Goal: Task Accomplishment & Management: Manage account settings

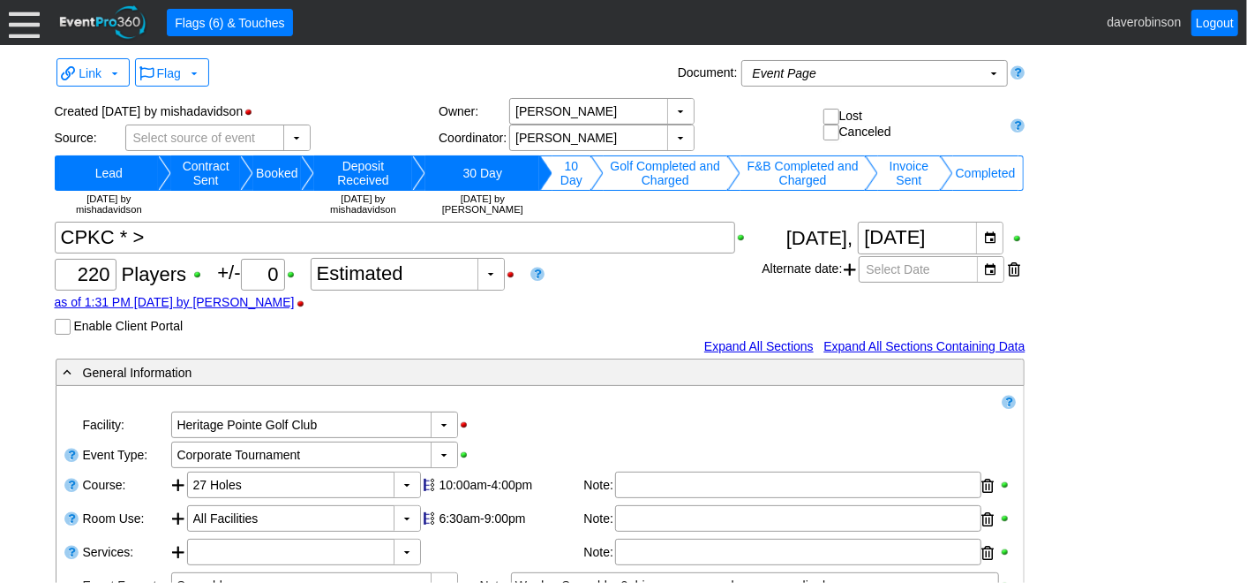
scroll to position [3294, 0]
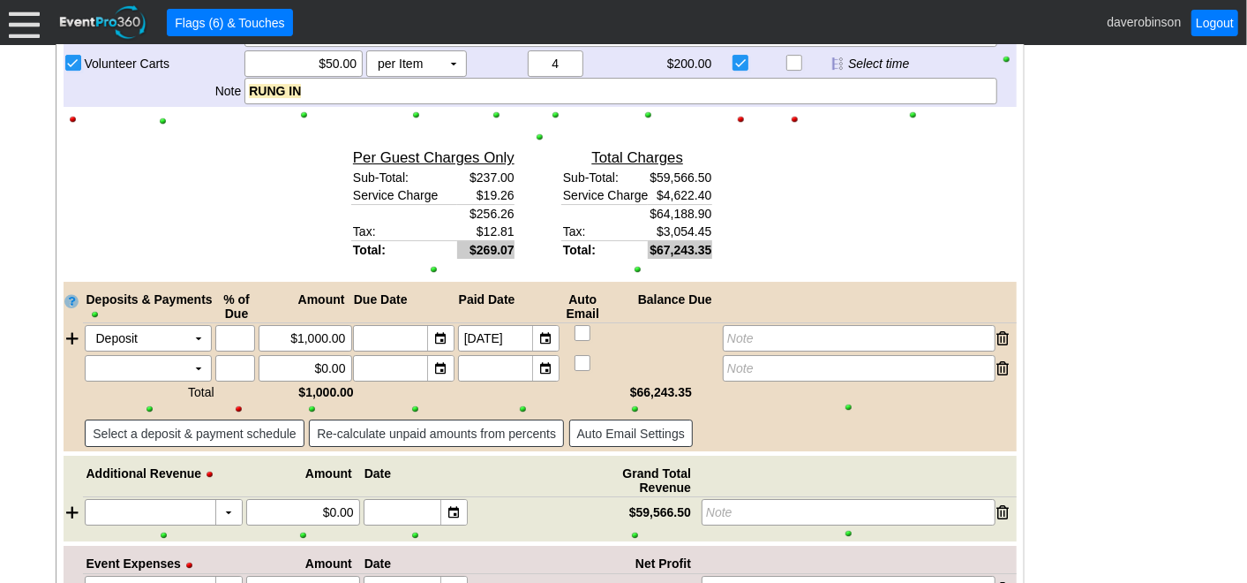
click at [1184, 218] on div "Link ▼ Flag ▼ Document: Event Page Χ ▼ ● Print or PDF E-Sign ▼ Insert ▼ Save ▼ ▼" at bounding box center [623, 314] width 1247 height 538
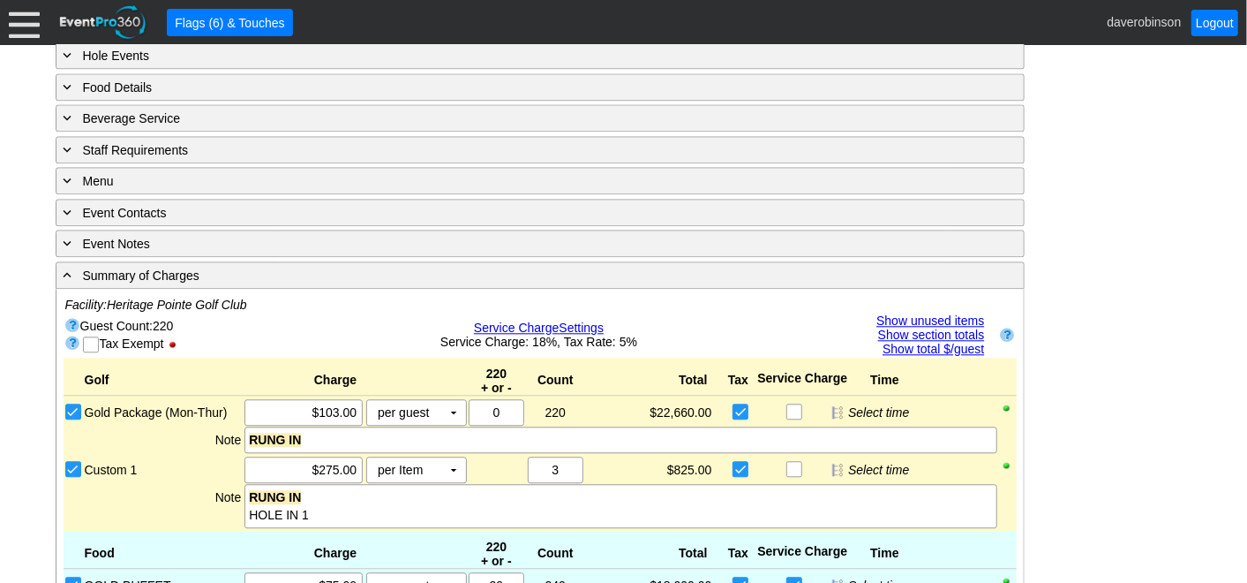
scroll to position [2486, 0]
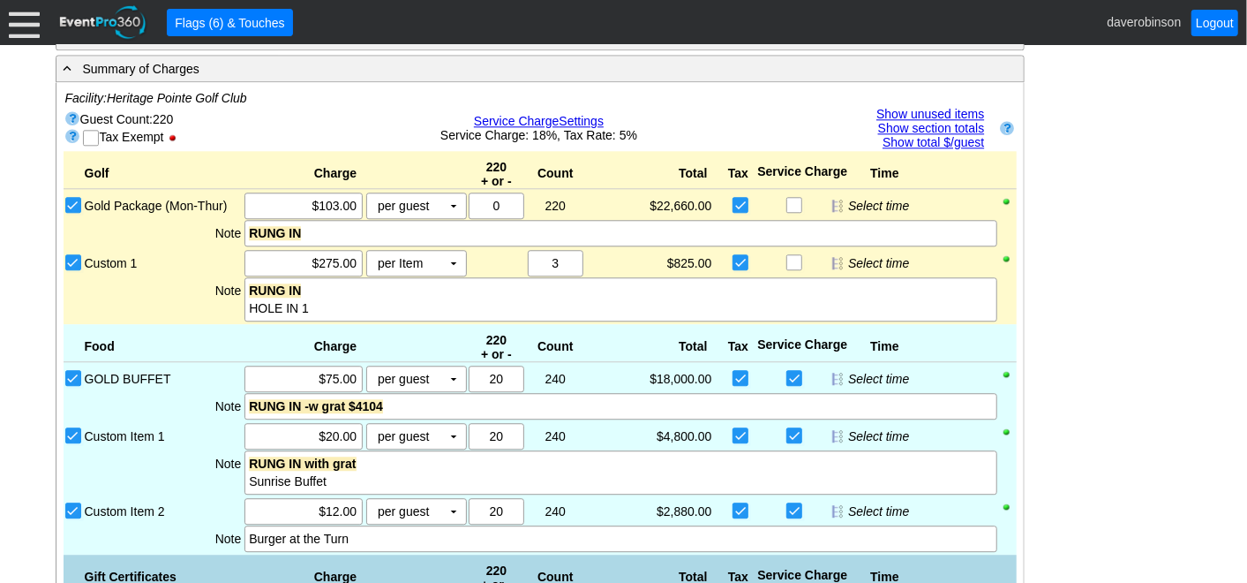
click at [927, 107] on link "Show unused items" at bounding box center [931, 114] width 108 height 14
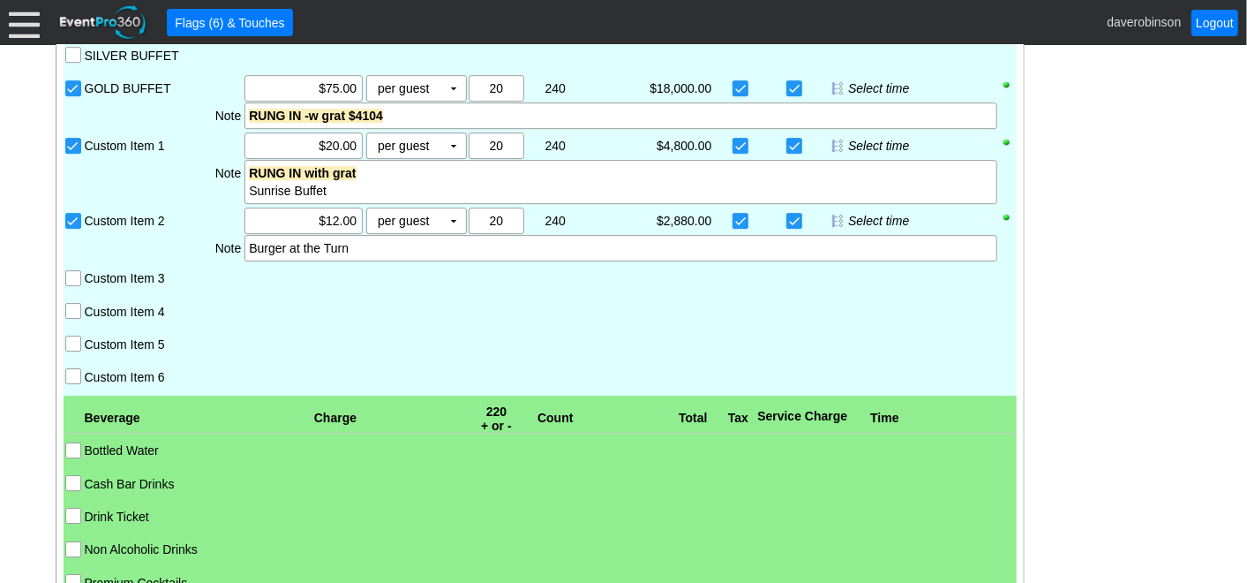
scroll to position [3074, 0]
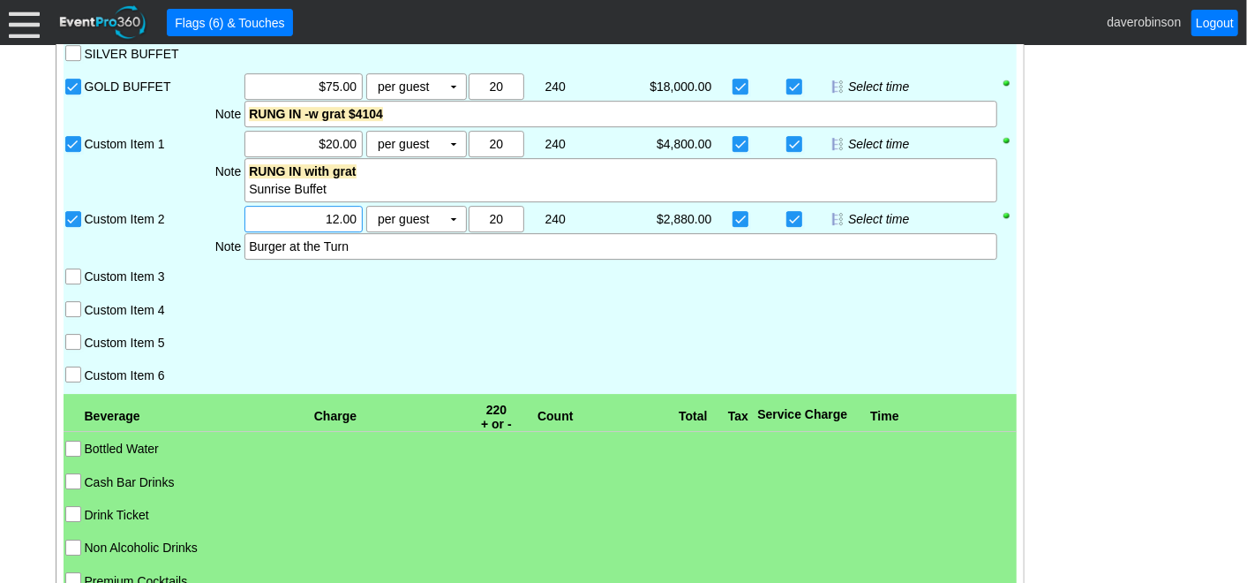
drag, startPoint x: 313, startPoint y: 219, endPoint x: 358, endPoint y: 223, distance: 45.2
click at [358, 223] on div "12.00" at bounding box center [303, 219] width 113 height 25
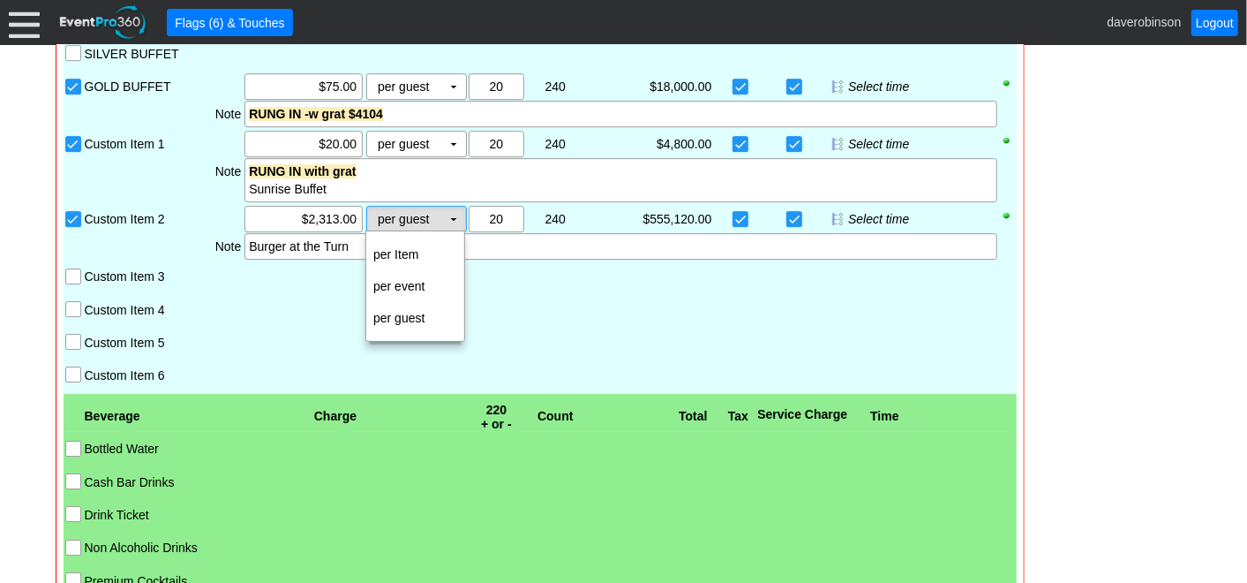
click at [460, 217] on td "▼" at bounding box center [453, 219] width 25 height 25
type input "$2,313.00"
click at [433, 255] on td "per Item" at bounding box center [415, 254] width 98 height 32
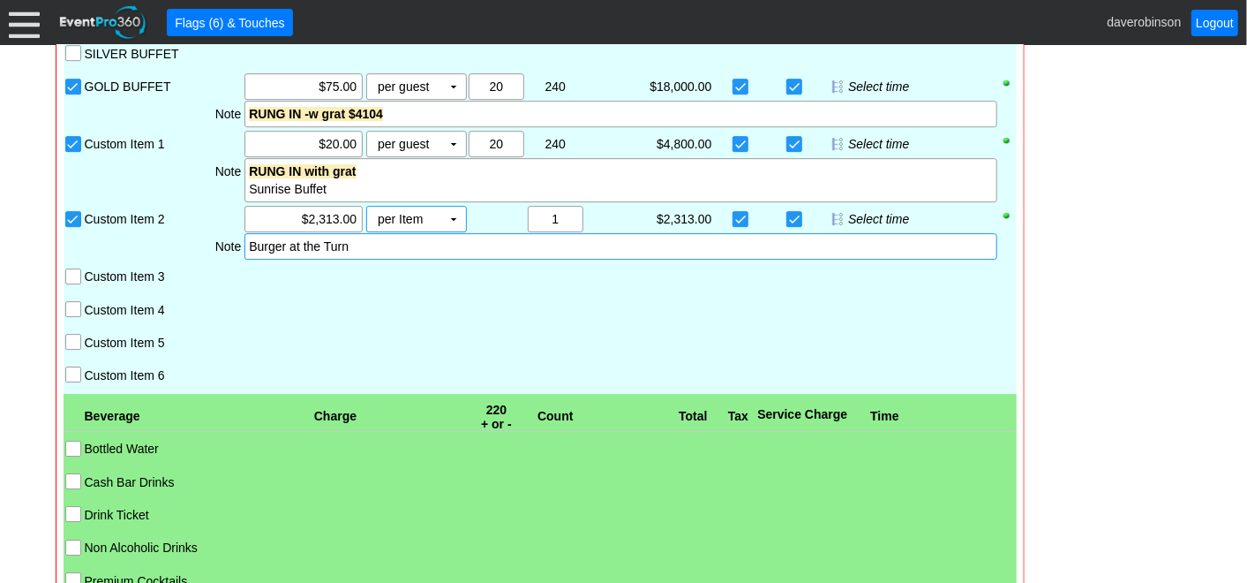
click at [380, 256] on div "Burger at the Turn" at bounding box center [621, 246] width 752 height 26
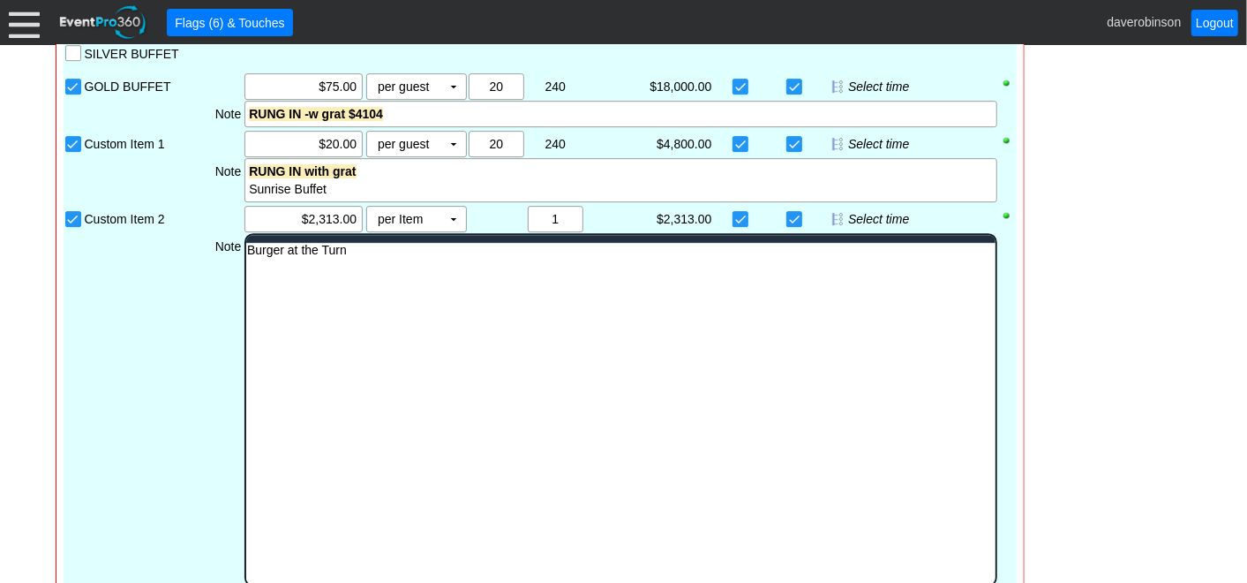
scroll to position [0, 0]
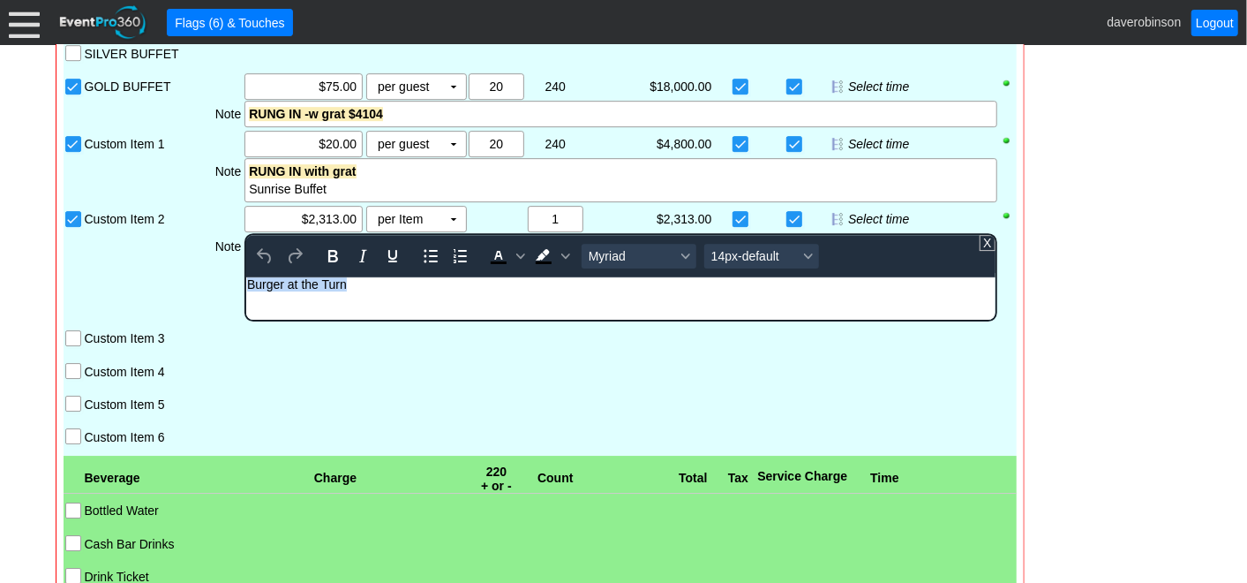
drag, startPoint x: 365, startPoint y: 291, endPoint x: 77, endPoint y: 296, distance: 287.8
click at [246, 296] on html "Burger at the Turn" at bounding box center [620, 288] width 749 height 23
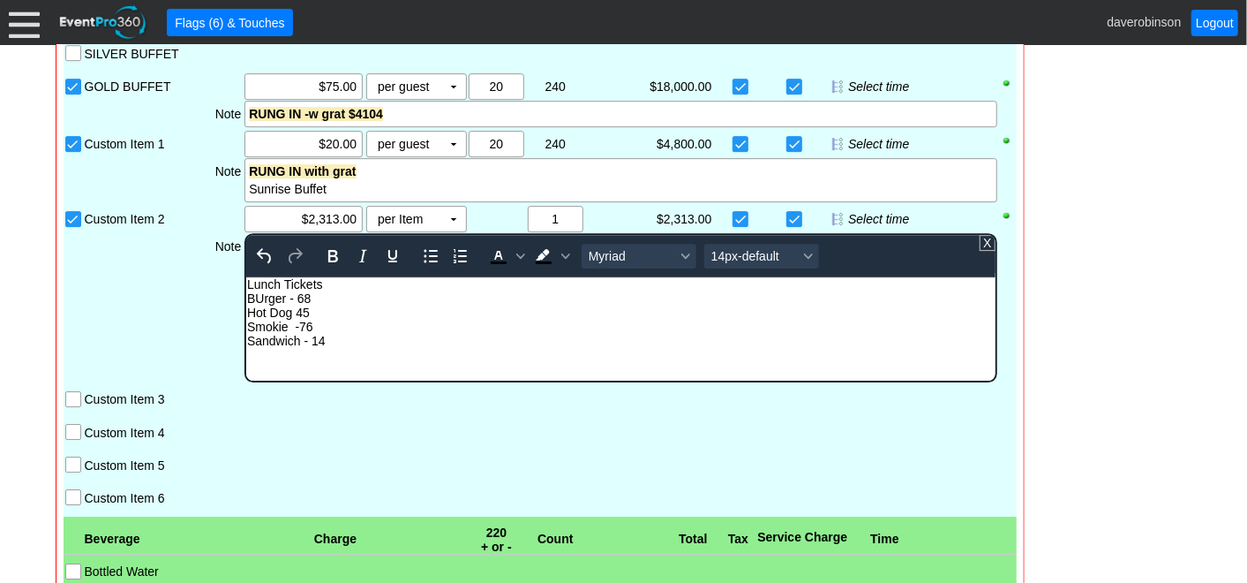
click at [261, 297] on div "BUrger - 68" at bounding box center [620, 298] width 747 height 14
click at [312, 297] on div "Burger - 68" at bounding box center [620, 298] width 747 height 14
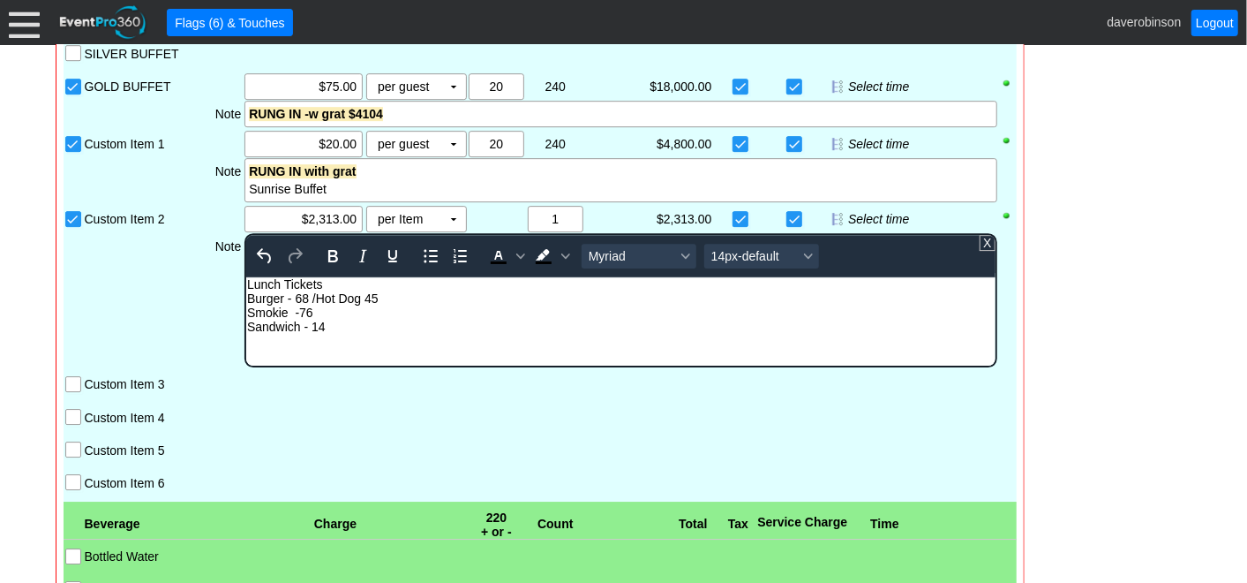
click at [425, 298] on div "Burger - 68 / Hot Dog 45" at bounding box center [620, 298] width 747 height 14
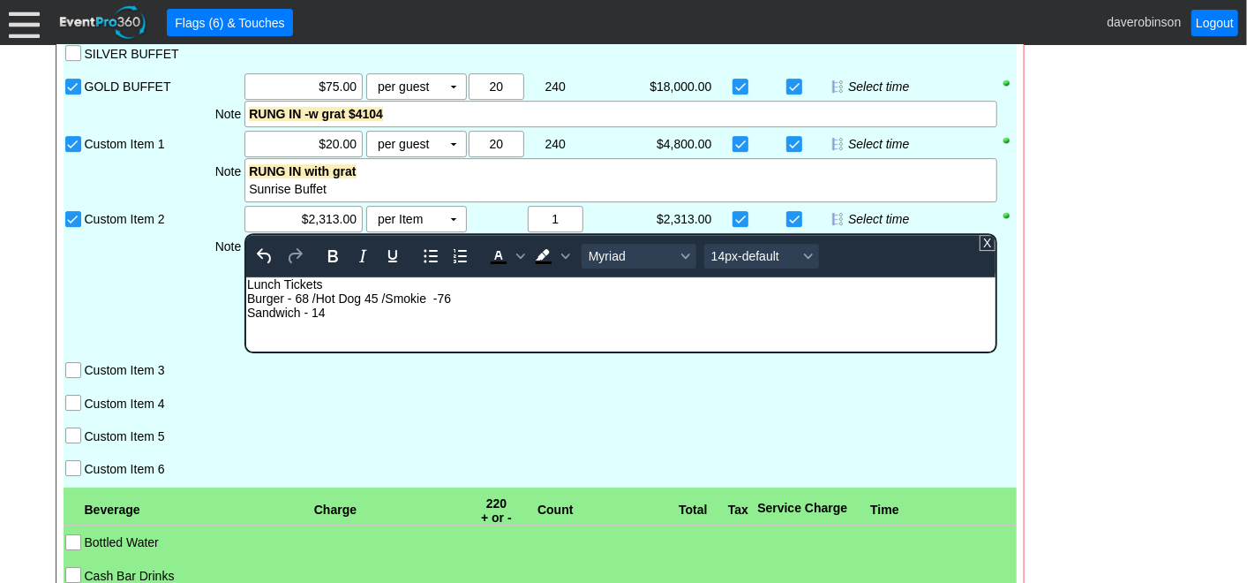
scroll to position [2976, 0]
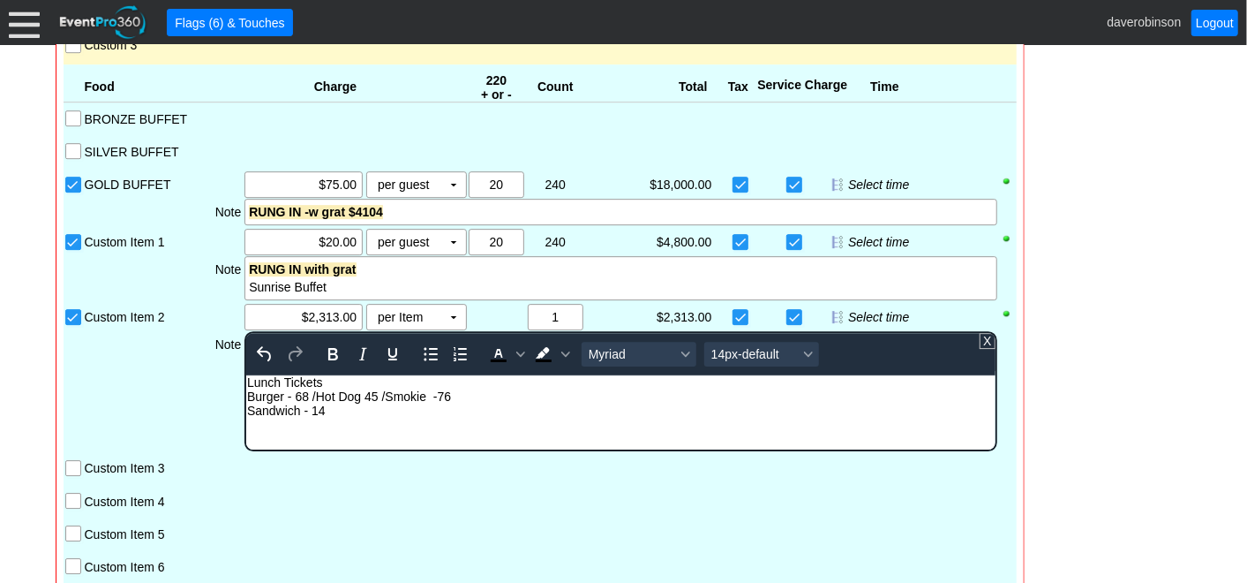
click at [493, 395] on div "Burger - 68 / Hot Dog 45 / Smokie -76" at bounding box center [620, 396] width 747 height 14
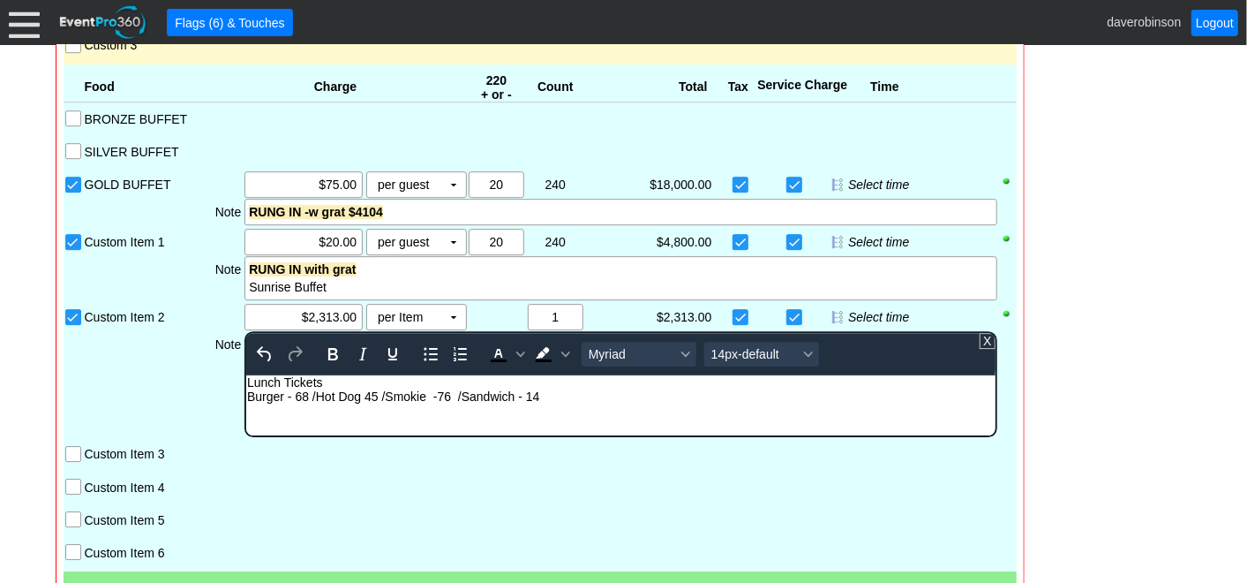
click at [437, 399] on div "Burger - 68 / Hot Dog 45 / Smokie -76 / Sandwich - 14" at bounding box center [620, 396] width 747 height 14
click at [344, 383] on div "Lunch Tickets" at bounding box center [620, 382] width 747 height 14
click at [136, 366] on div "Note" at bounding box center [163, 384] width 161 height 106
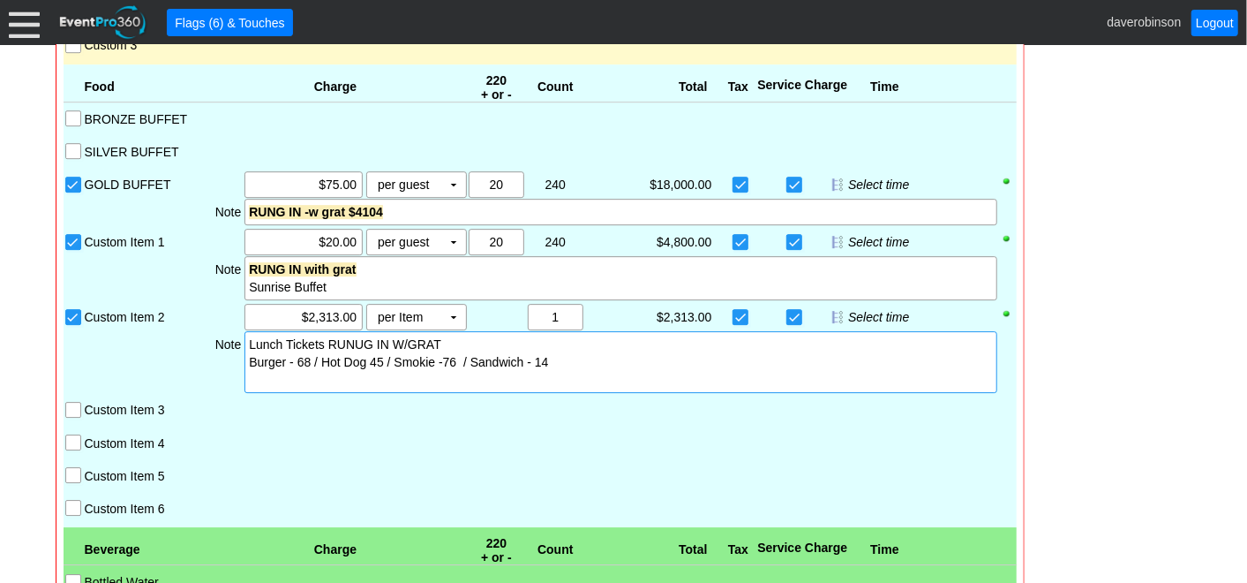
click at [335, 348] on div "Lunch Tickets RUNUG IN W/GRAT" at bounding box center [620, 344] width 743 height 18
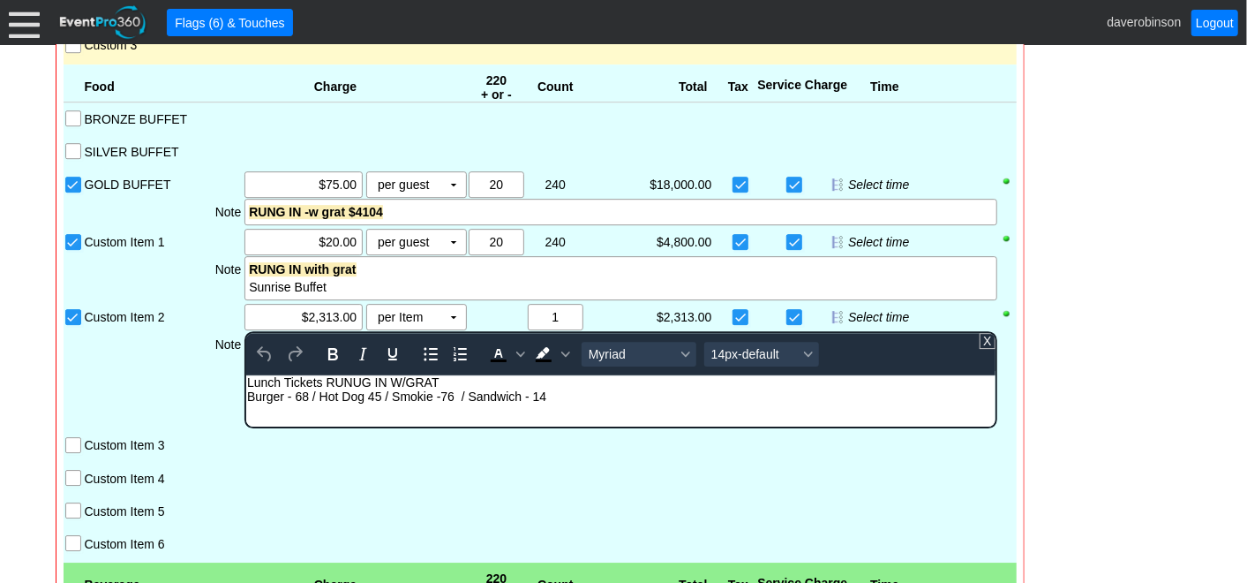
scroll to position [0, 0]
drag, startPoint x: 327, startPoint y: 384, endPoint x: 439, endPoint y: 382, distance: 111.2
click at [439, 382] on div "Lunch Tickets RUNUG IN W/GRAT" at bounding box center [620, 382] width 747 height 14
click at [331, 350] on icon "Bold" at bounding box center [332, 353] width 21 height 21
click at [564, 353] on icon "Background color Black" at bounding box center [565, 354] width 9 height 9
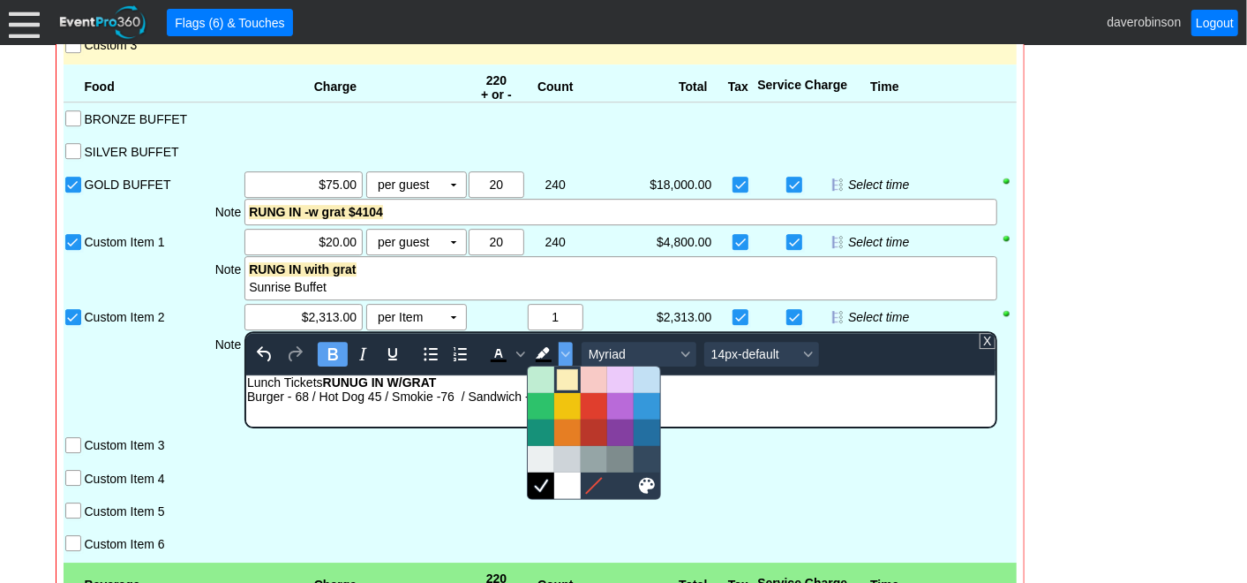
click at [564, 378] on div at bounding box center [567, 379] width 21 height 21
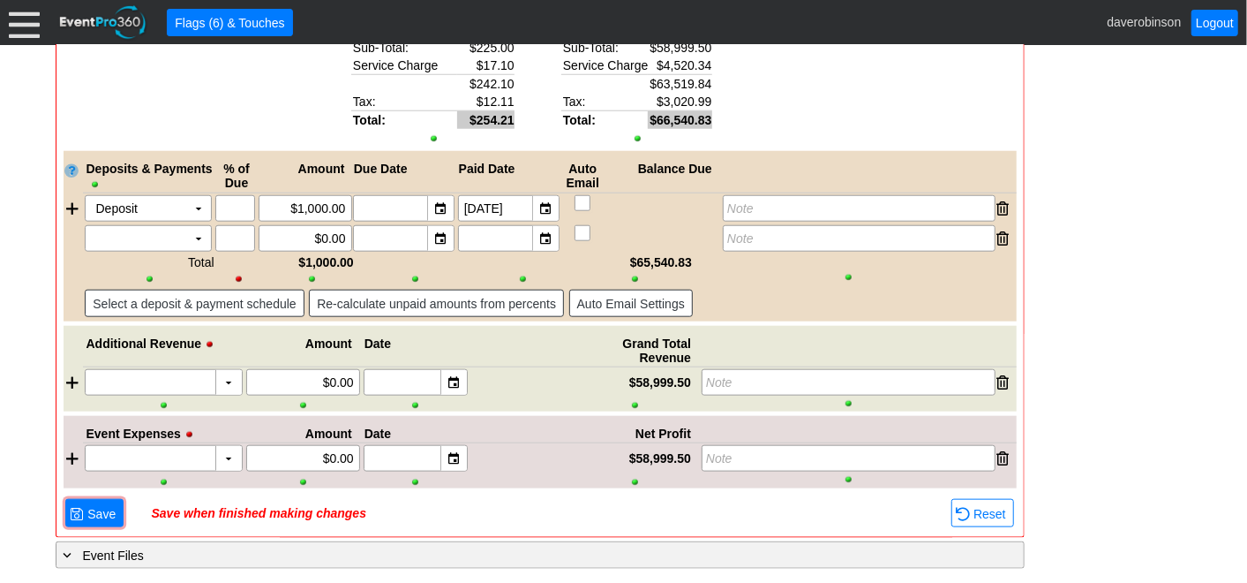
scroll to position [4677, 0]
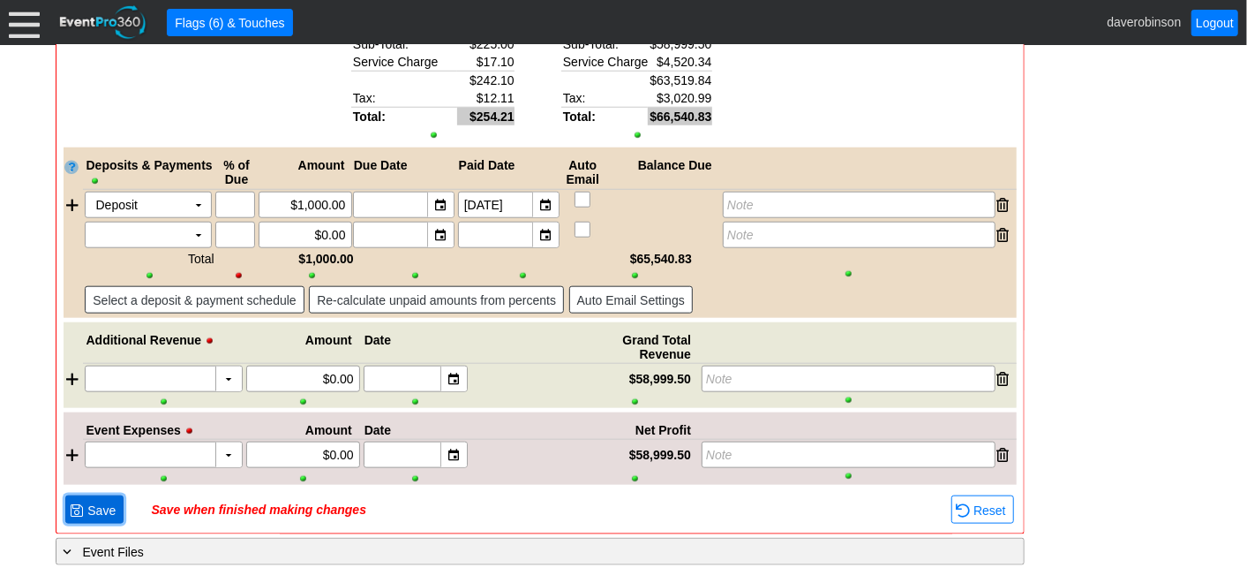
click at [85, 506] on span "Save" at bounding box center [101, 510] width 35 height 18
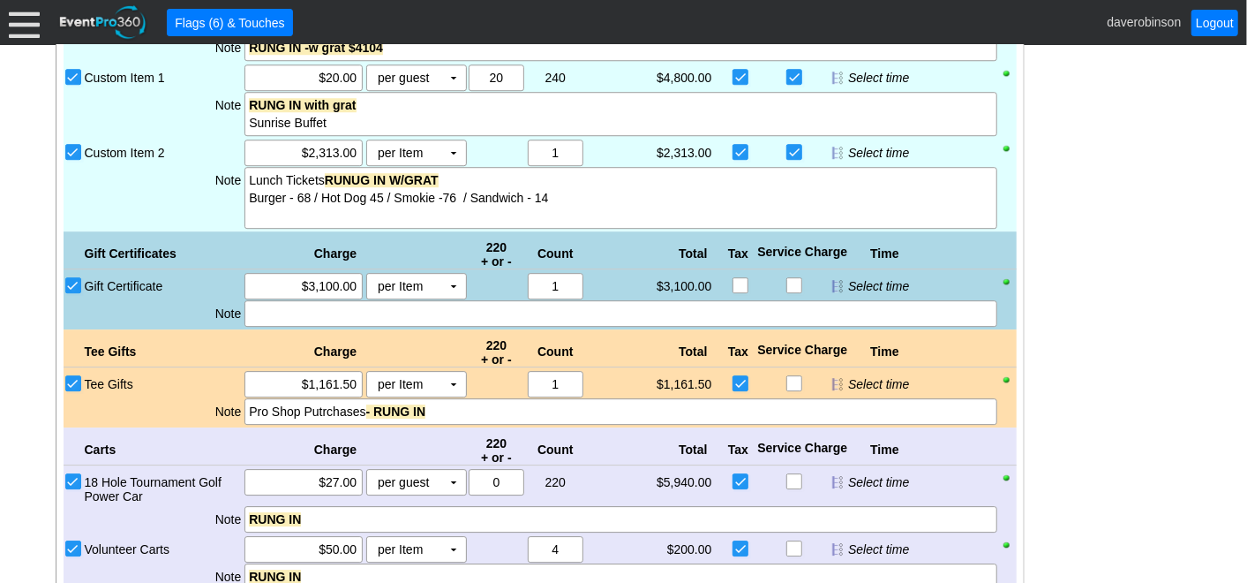
scroll to position [2875, 0]
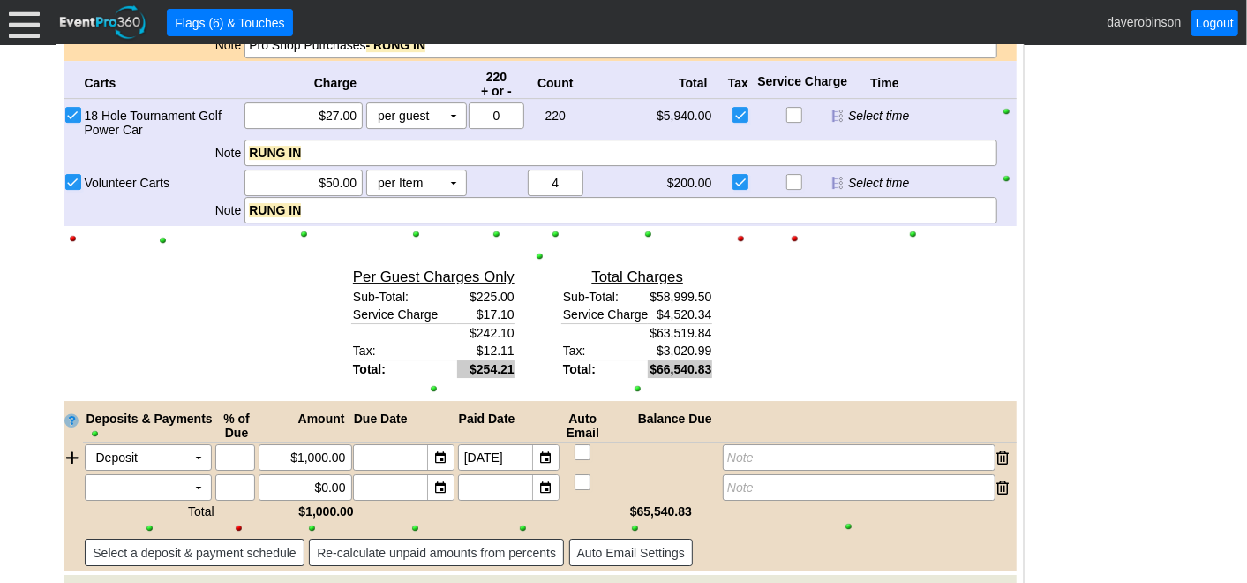
scroll to position [3169, 0]
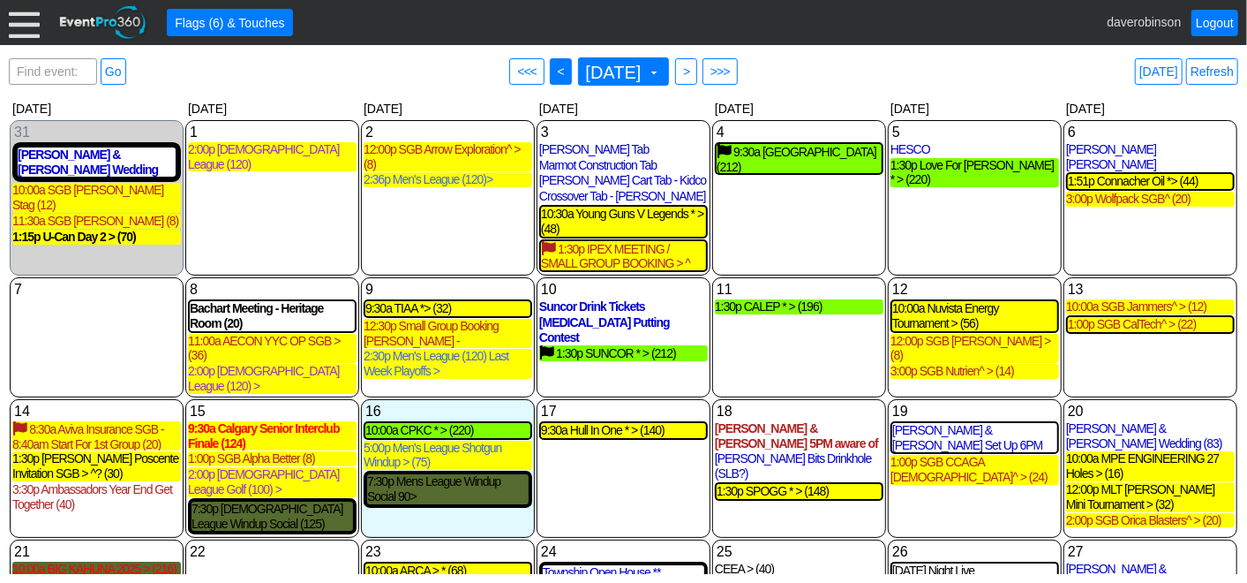
click at [554, 75] on span "<" at bounding box center [560, 72] width 13 height 18
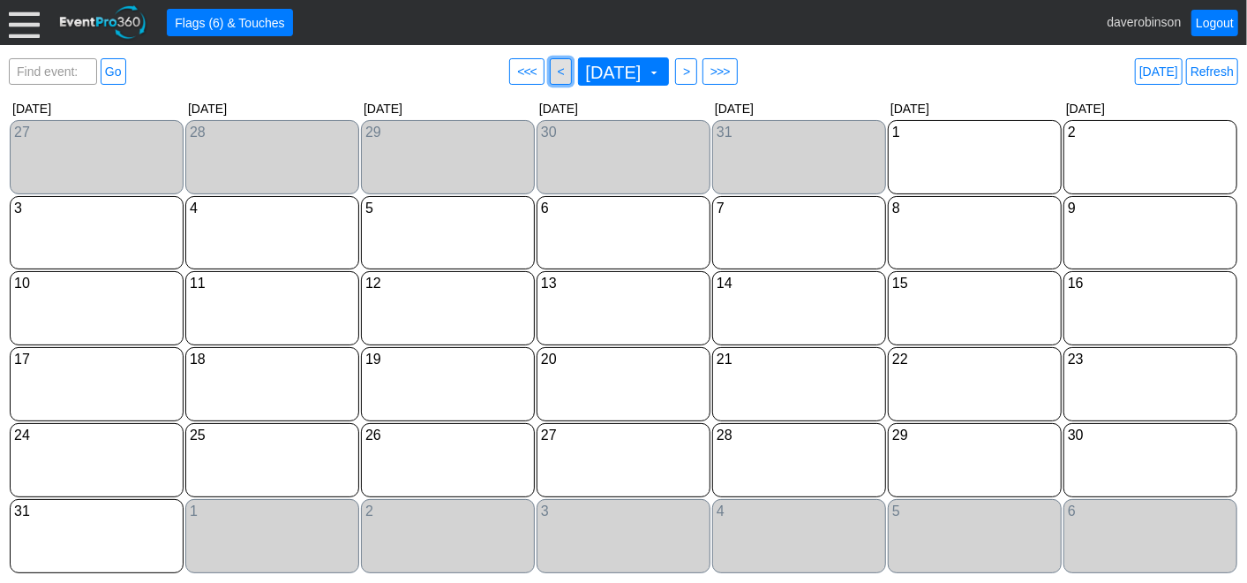
click at [554, 71] on span "<" at bounding box center [560, 72] width 13 height 18
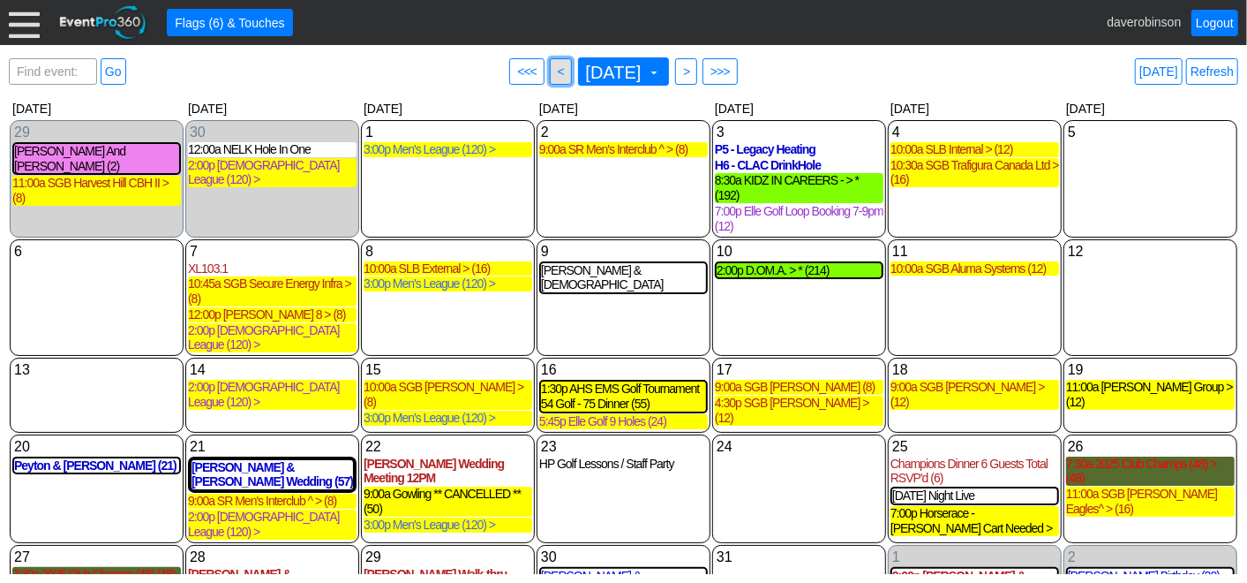
click at [554, 75] on span "<" at bounding box center [560, 72] width 13 height 18
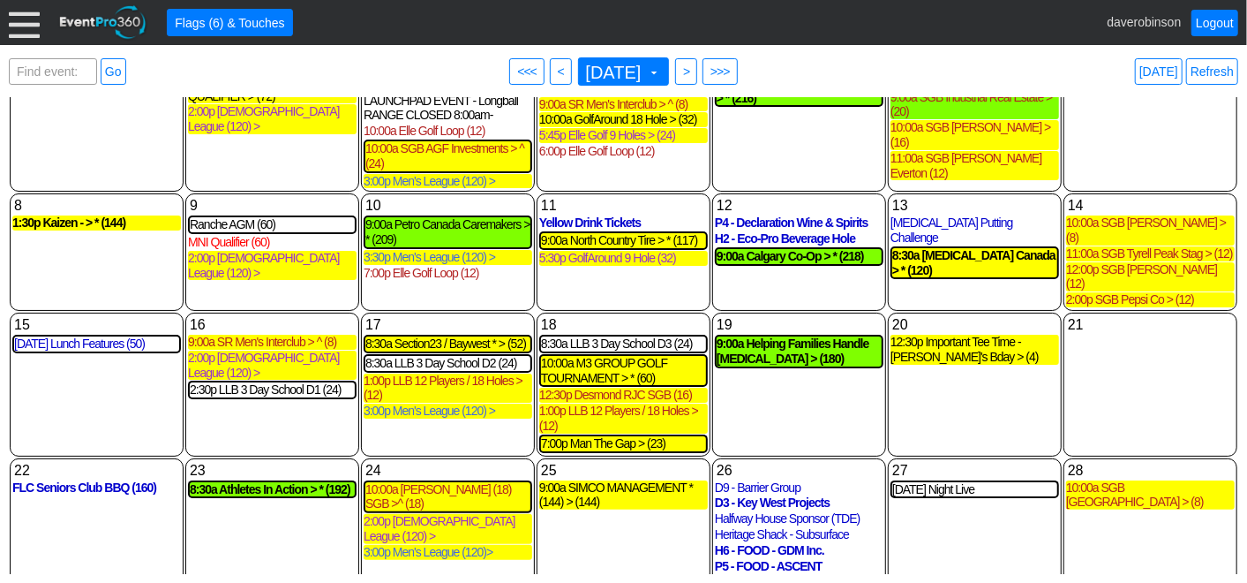
scroll to position [98, 0]
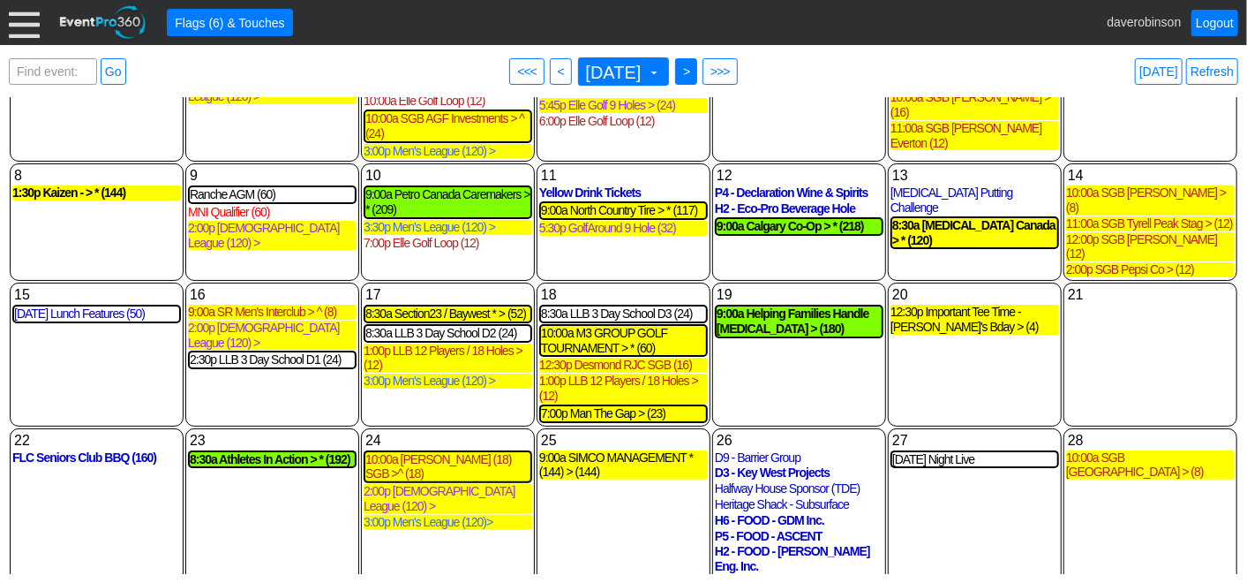
click at [693, 71] on span ">" at bounding box center [686, 72] width 13 height 18
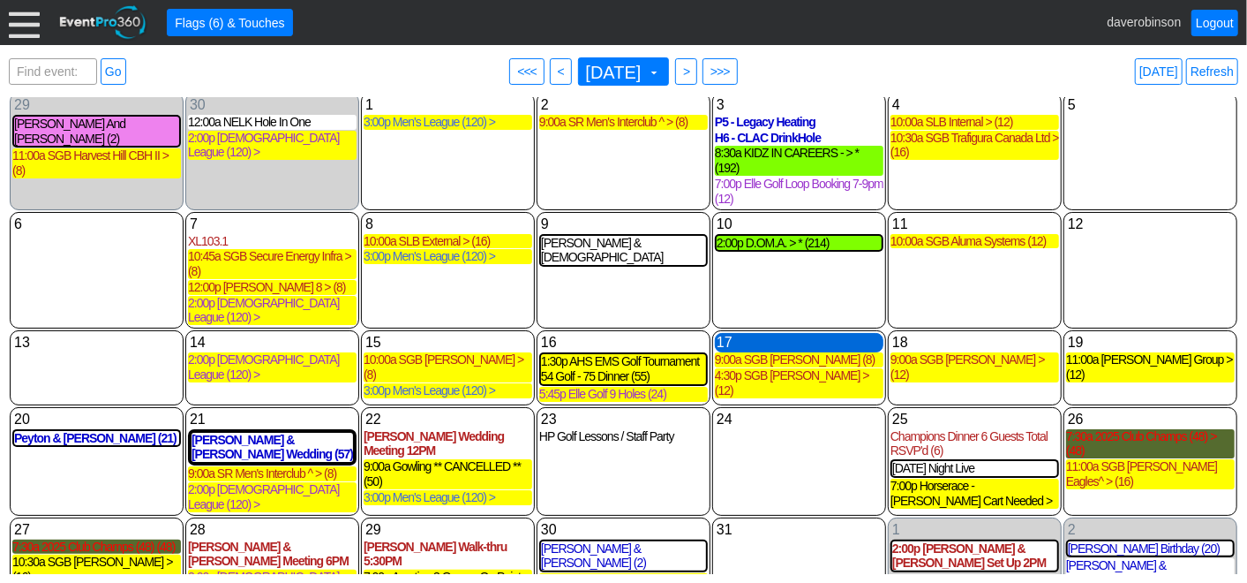
scroll to position [53, 0]
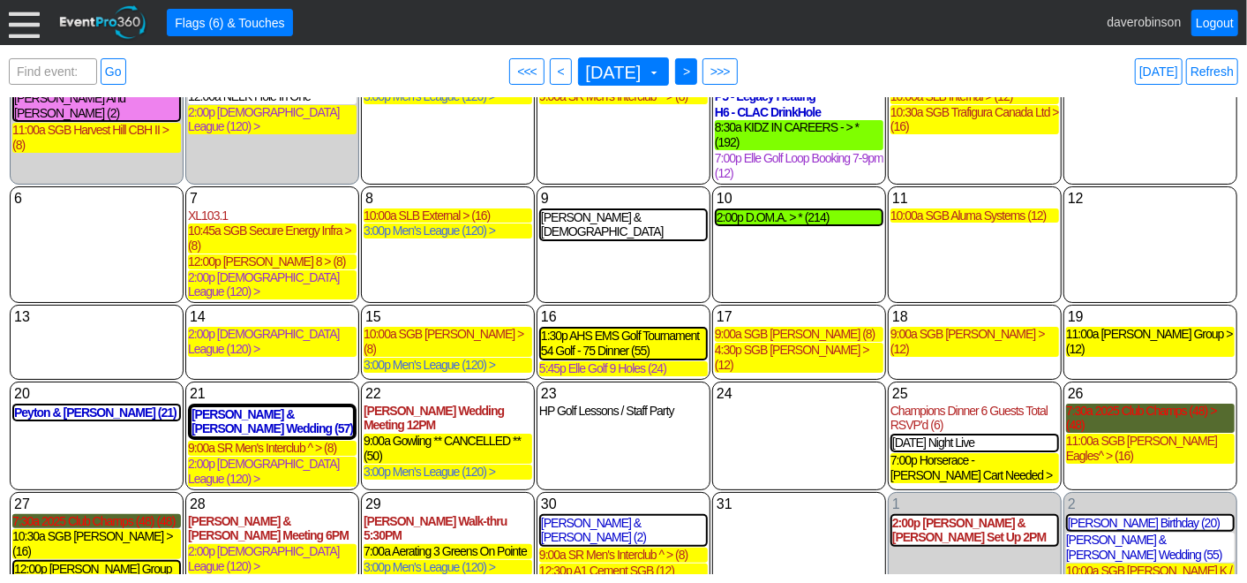
click at [693, 68] on span ">" at bounding box center [686, 72] width 13 height 18
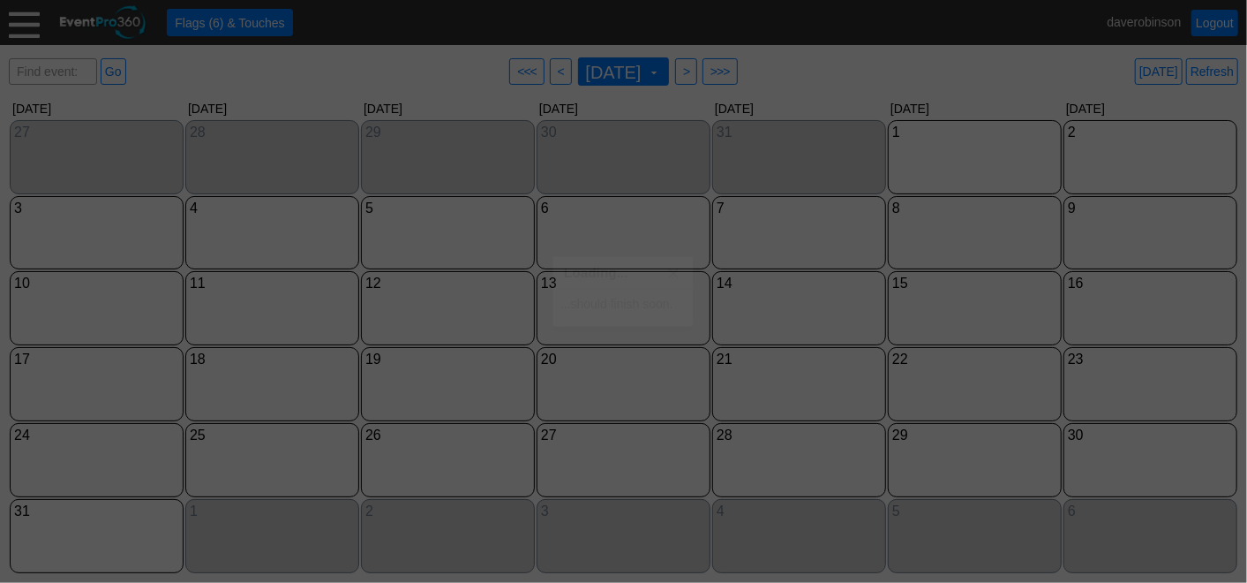
scroll to position [0, 0]
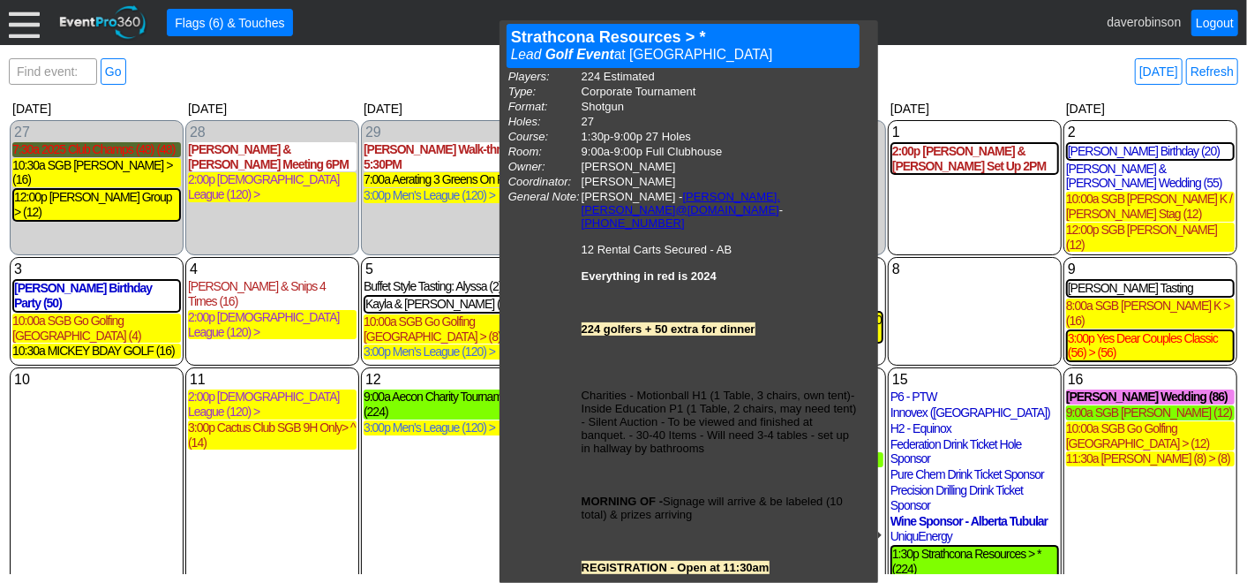
click at [944, 68] on div "Find event: enter title Go ● <<< ● < August 2025 ▼ ● > ● >>> Today Refresh" at bounding box center [624, 71] width 1230 height 35
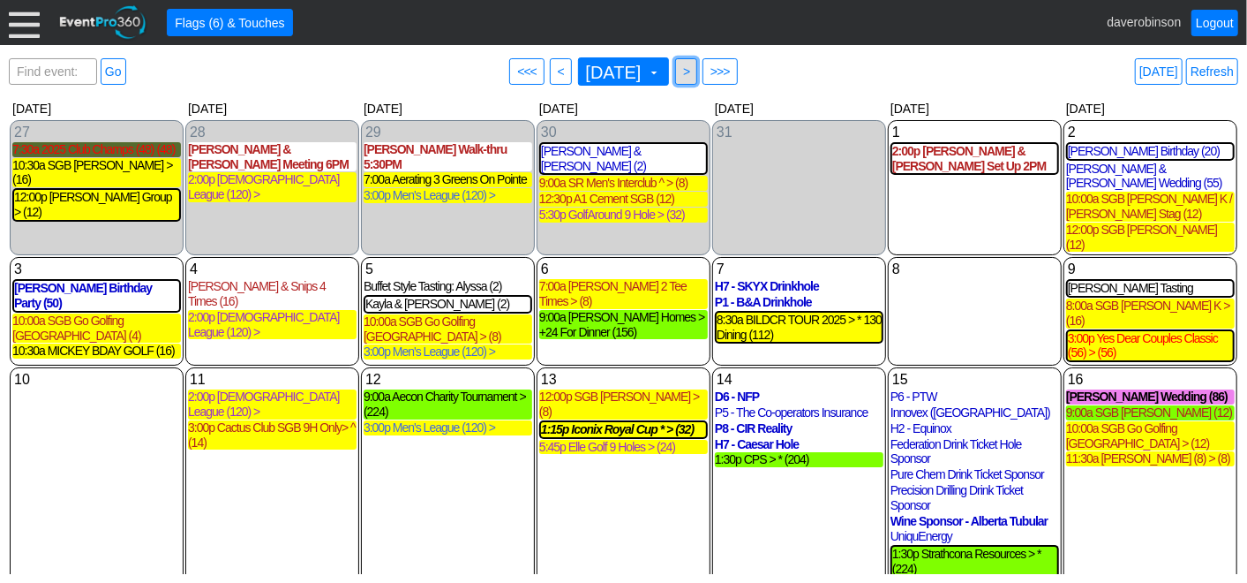
click at [697, 74] on span "● >" at bounding box center [686, 71] width 22 height 26
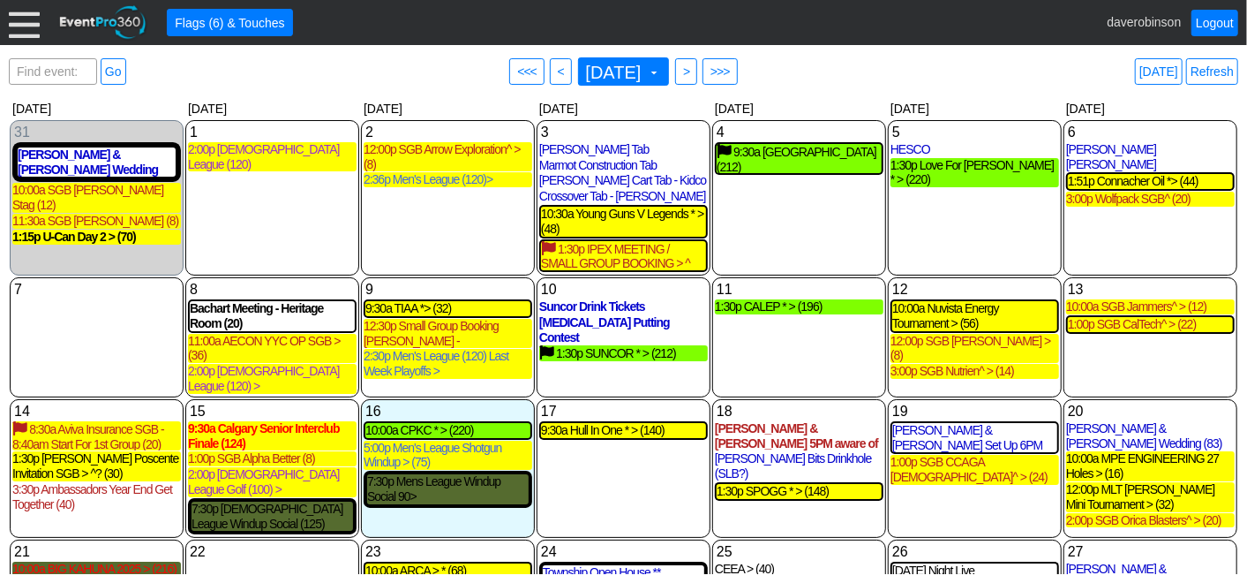
scroll to position [98, 0]
